Goal: Task Accomplishment & Management: Manage account settings

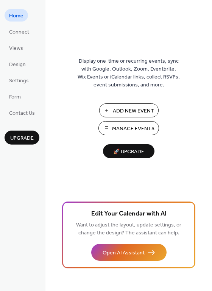
click at [141, 129] on span "Manage Events" at bounding box center [133, 129] width 42 height 8
click at [129, 153] on span "🚀 Upgrade" at bounding box center [128, 152] width 42 height 10
click at [184, 172] on div "Display one-time or recurring events, sync with Google, Outlook, Zoom, Eventbri…" at bounding box center [128, 158] width 166 height 267
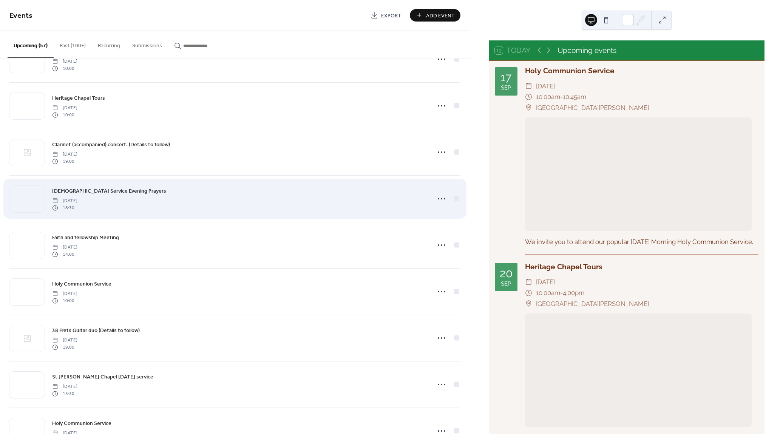
scroll to position [33, 0]
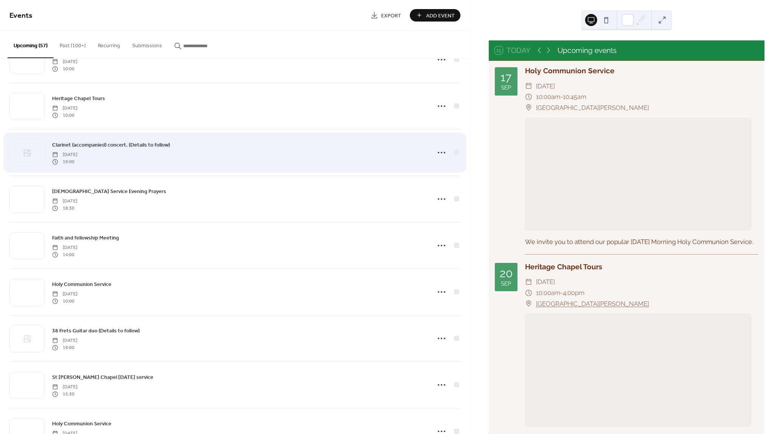
click at [77, 151] on span "[DATE]" at bounding box center [64, 154] width 25 height 7
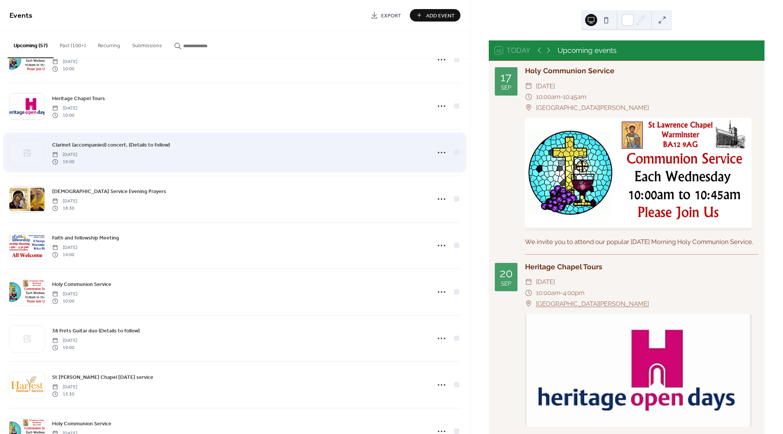
click at [77, 151] on span "[DATE]" at bounding box center [64, 154] width 25 height 7
click at [441, 153] on icon at bounding box center [442, 153] width 12 height 12
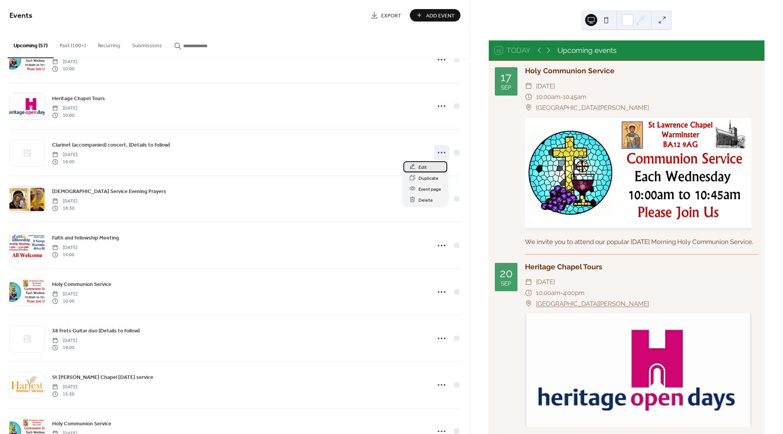
click at [423, 167] on span "Edit" at bounding box center [423, 167] width 8 height 8
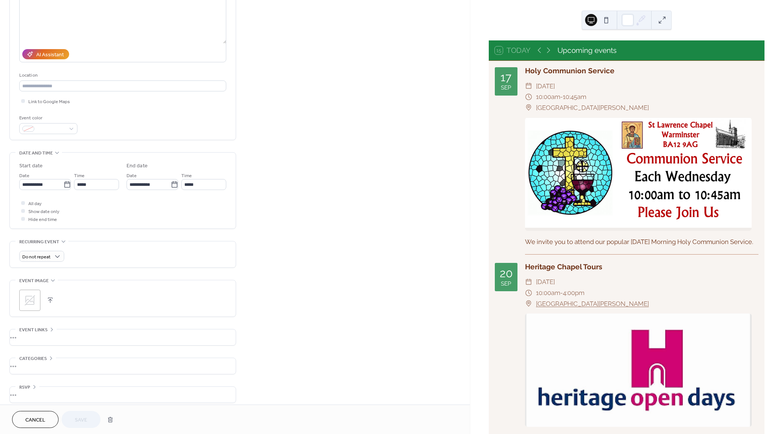
scroll to position [98, 0]
click at [50, 293] on button "button" at bounding box center [50, 296] width 11 height 11
click at [28, 421] on span "Cancel" at bounding box center [35, 420] width 20 height 8
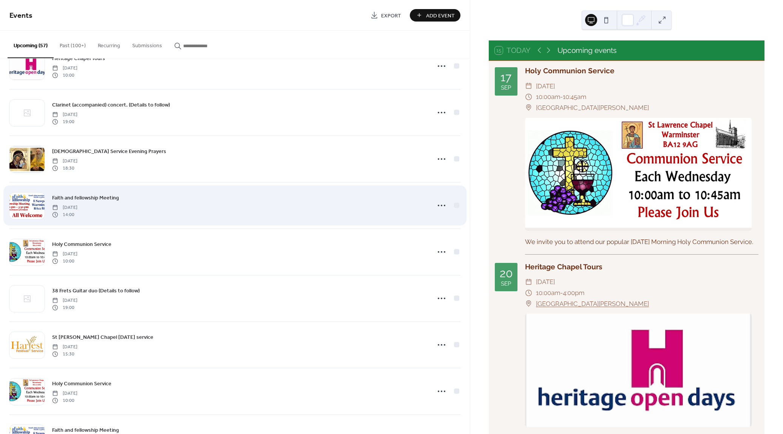
scroll to position [79, 0]
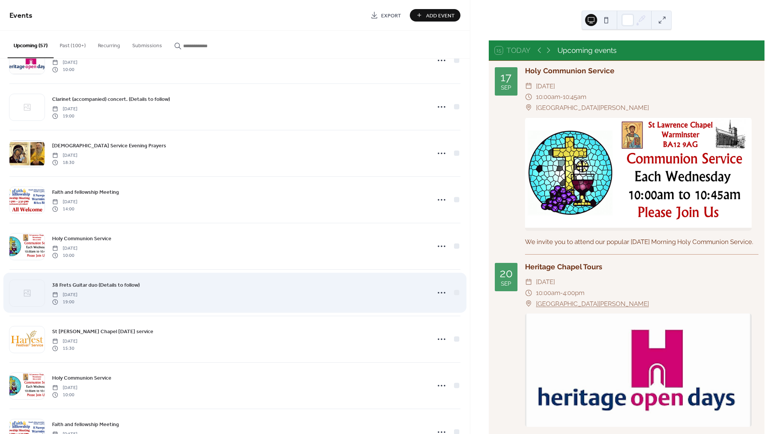
click at [127, 283] on span "38 Frets Guitar duo (Details to follow)" at bounding box center [96, 285] width 88 height 8
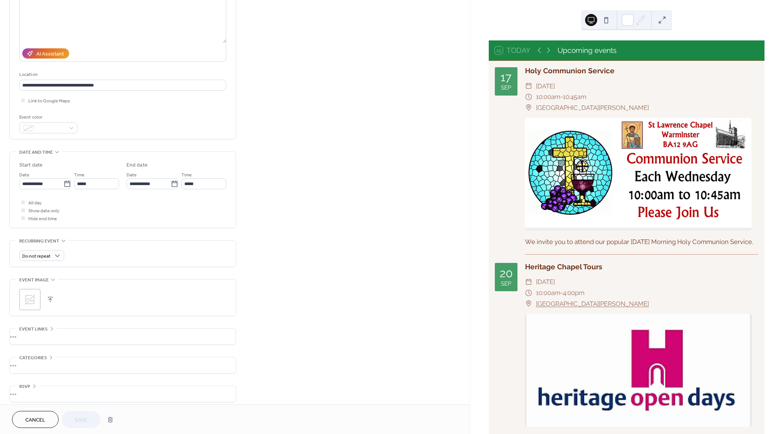
scroll to position [98, 0]
click at [49, 294] on button "button" at bounding box center [50, 296] width 11 height 11
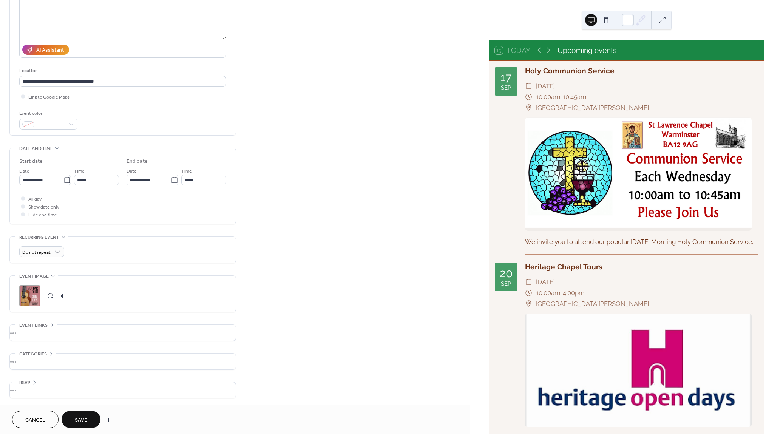
click at [83, 420] on span "Save" at bounding box center [81, 420] width 12 height 8
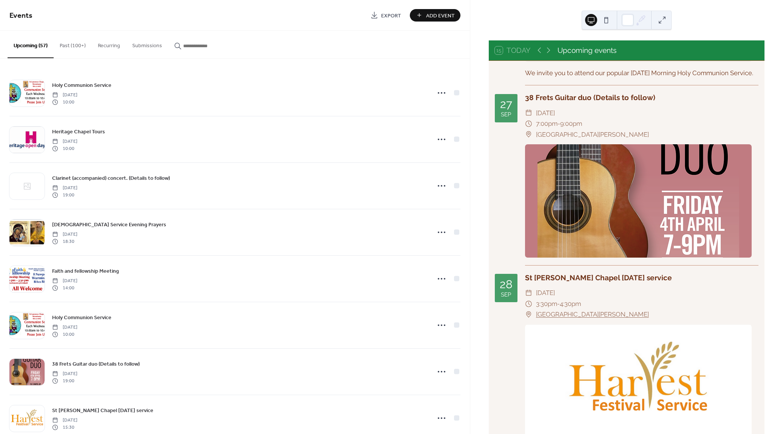
scroll to position [1144, 0]
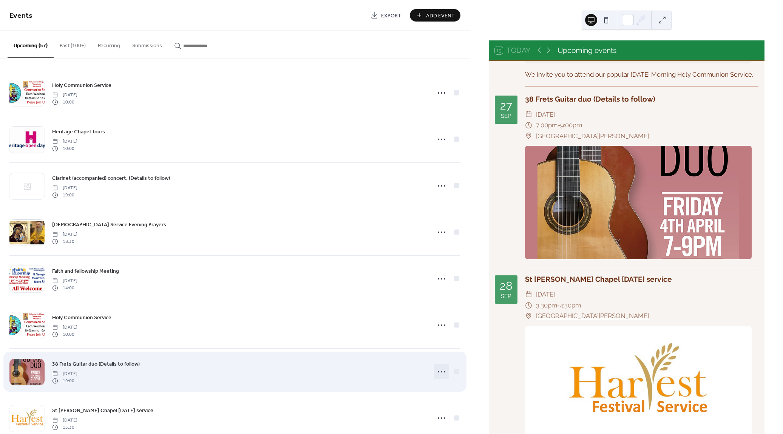
click at [438, 370] on icon at bounding box center [442, 372] width 12 height 12
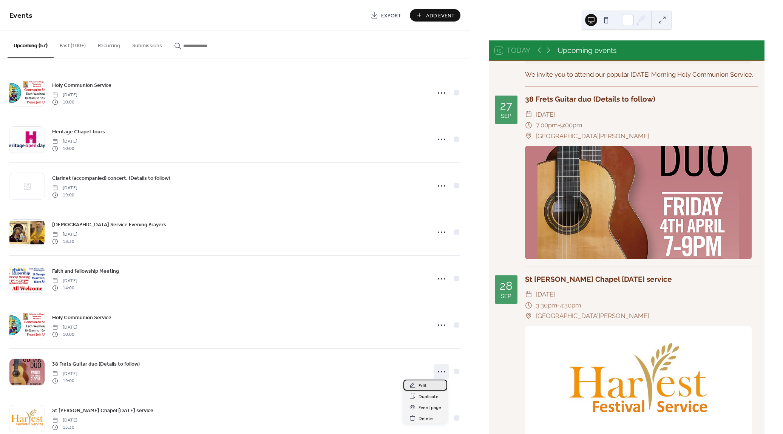
click at [423, 383] on span "Edit" at bounding box center [423, 386] width 8 height 8
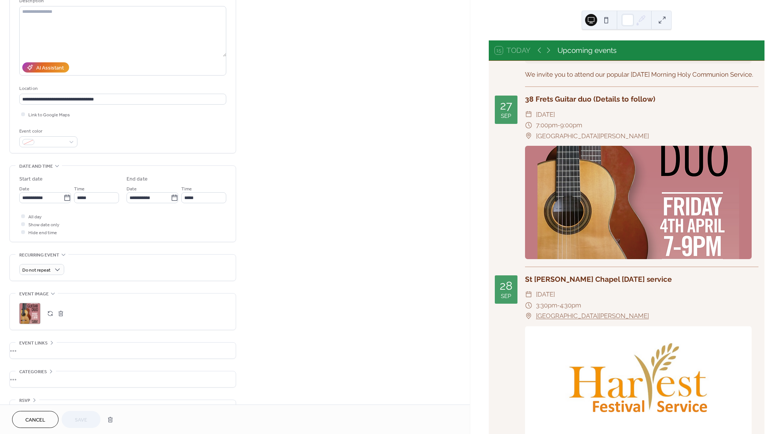
scroll to position [98, 0]
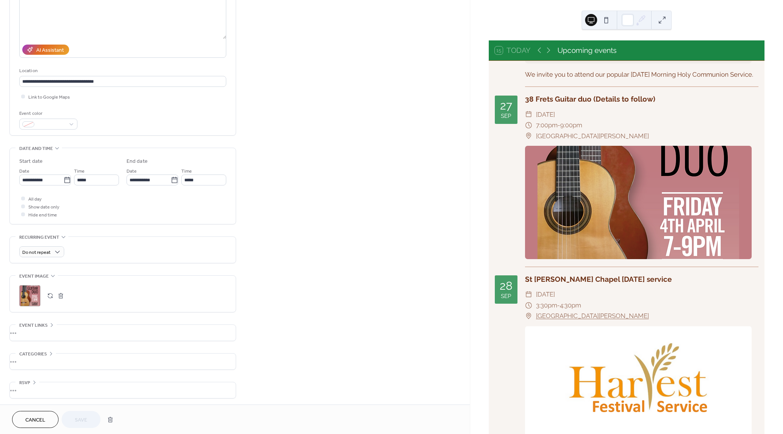
click at [60, 295] on button "button" at bounding box center [61, 296] width 11 height 11
click at [51, 276] on div "•••" at bounding box center [123, 276] width 226 height 1
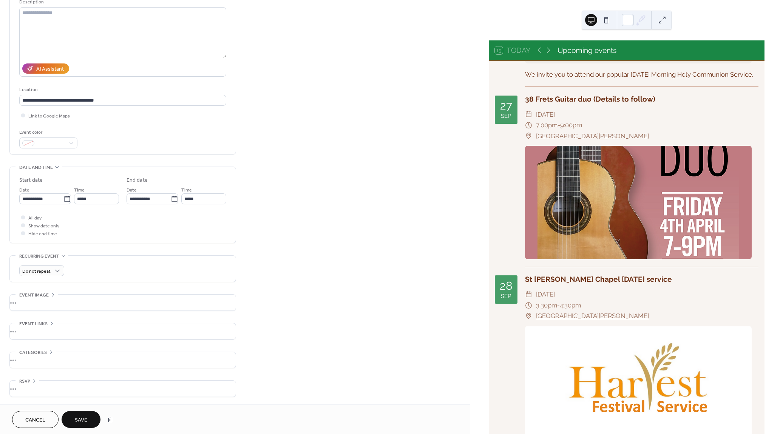
scroll to position [78, 0]
click at [53, 296] on div "•••" at bounding box center [123, 304] width 226 height 16
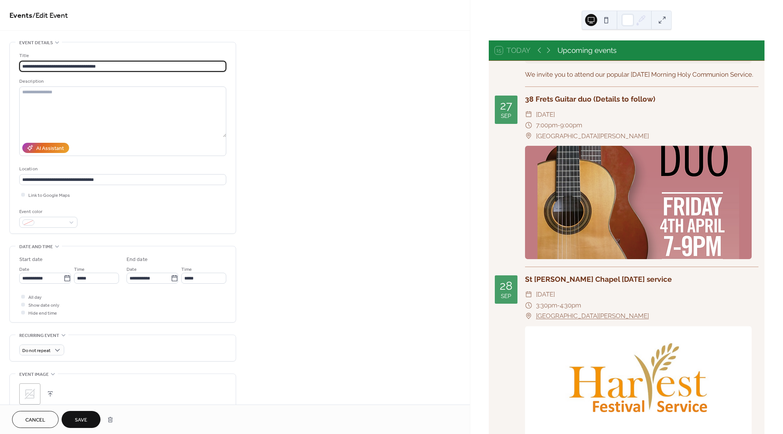
scroll to position [0, 0]
drag, startPoint x: 108, startPoint y: 65, endPoint x: 61, endPoint y: 68, distance: 47.3
click at [61, 68] on input "**********" at bounding box center [122, 66] width 207 height 11
type input "**********"
click at [289, 133] on div "**********" at bounding box center [235, 273] width 470 height 462
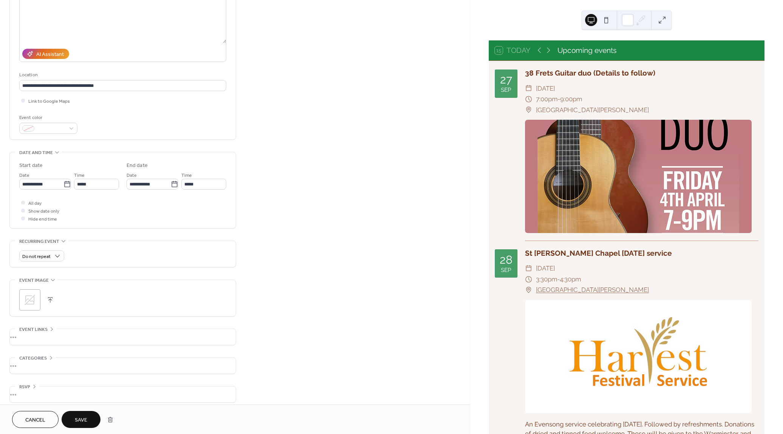
scroll to position [98, 0]
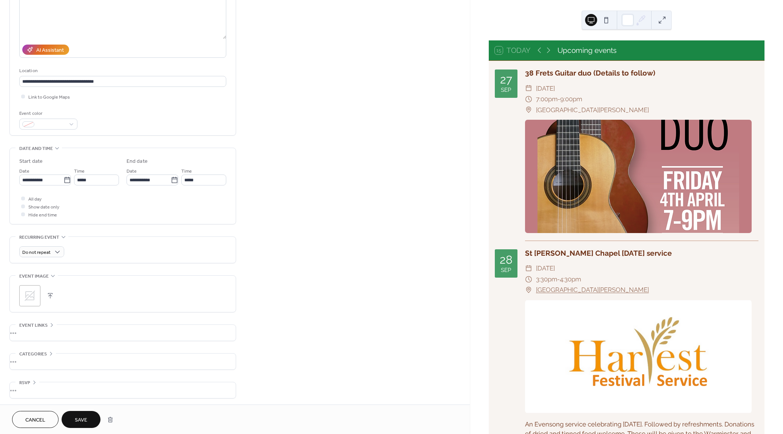
click at [146, 331] on div "•••" at bounding box center [123, 333] width 226 height 16
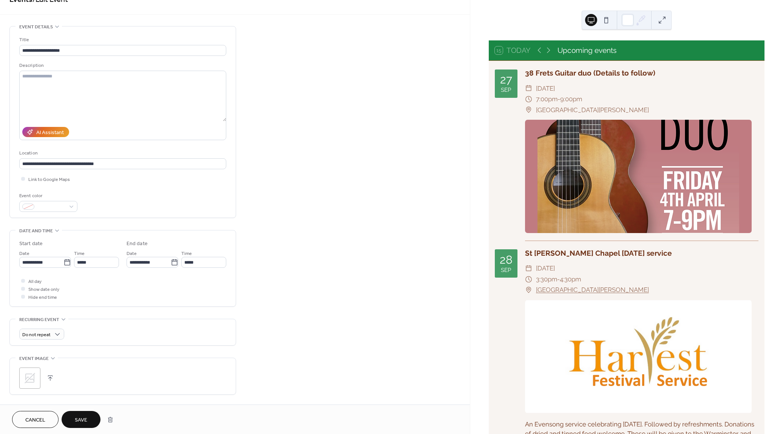
scroll to position [0, 0]
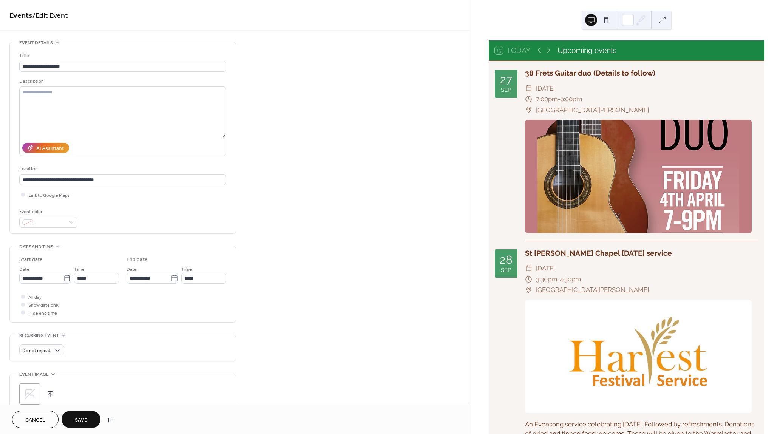
click at [278, 131] on div "**********" at bounding box center [235, 302] width 470 height 521
click at [602, 165] on div at bounding box center [638, 176] width 227 height 113
